Goal: Navigation & Orientation: Find specific page/section

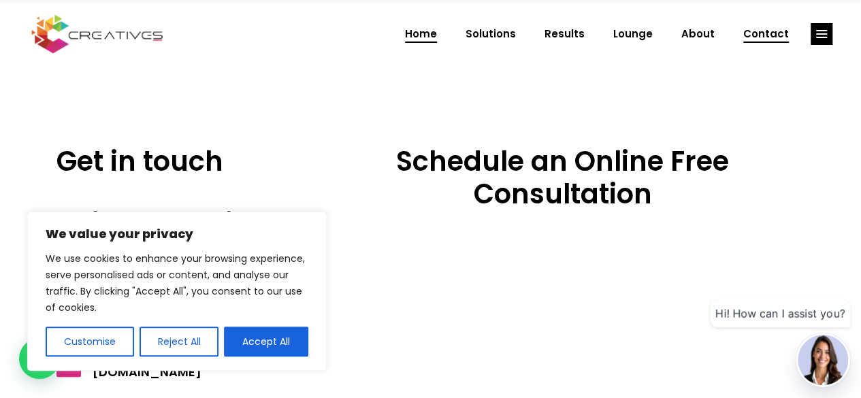
click at [426, 35] on span "Home" at bounding box center [421, 33] width 32 height 35
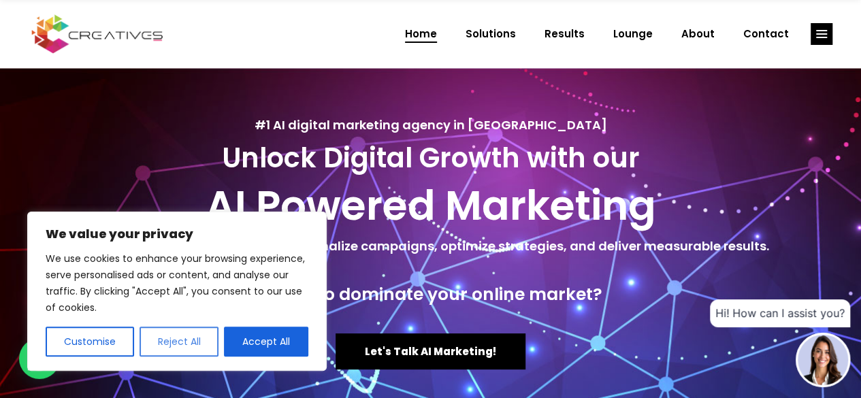
click at [196, 333] on button "Reject All" at bounding box center [180, 342] width 80 height 30
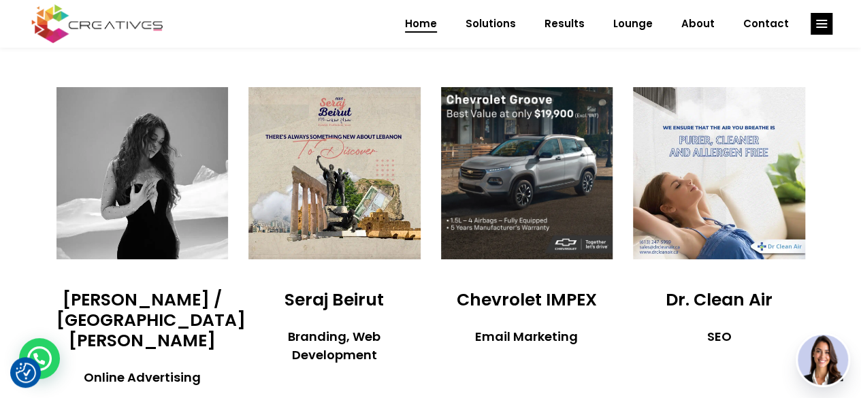
scroll to position [2726, 0]
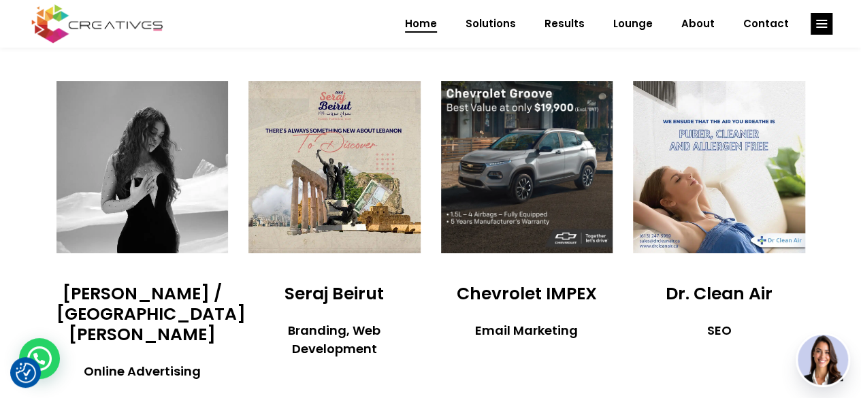
click at [512, 220] on img at bounding box center [527, 167] width 172 height 172
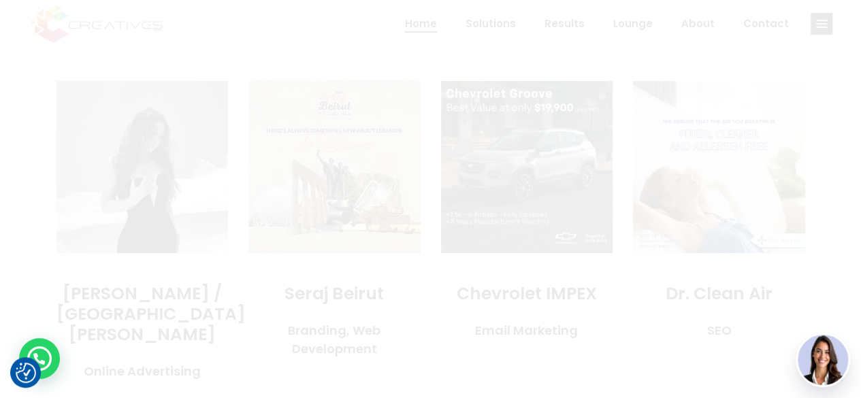
scroll to position [0, 0]
